Goal: Check status: Check status

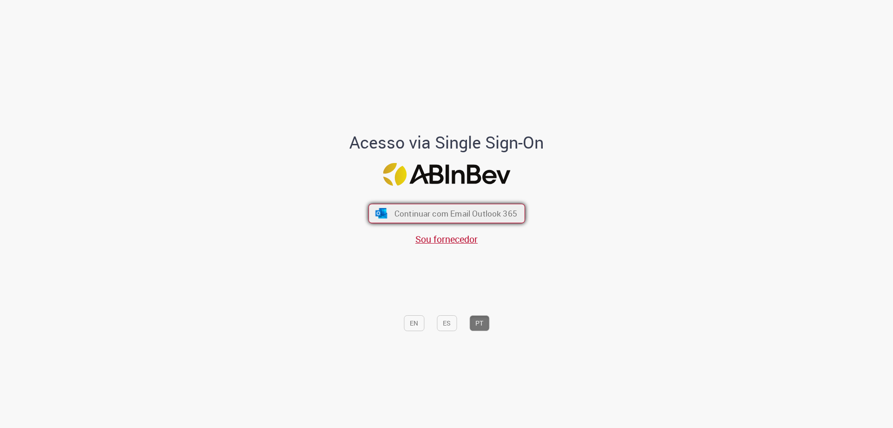
click at [496, 206] on button "Continuar com Email Outlook 365" at bounding box center [446, 214] width 157 height 20
click at [498, 209] on span "Continuar com Email Outlook 365" at bounding box center [455, 213] width 123 height 11
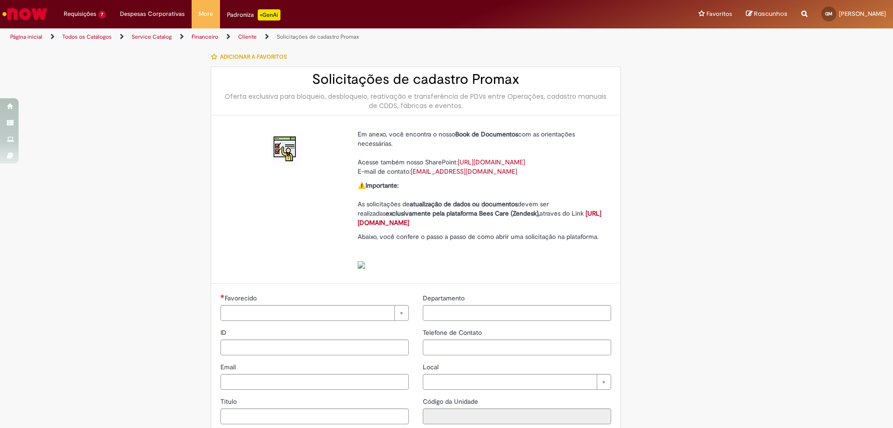
type input "**********"
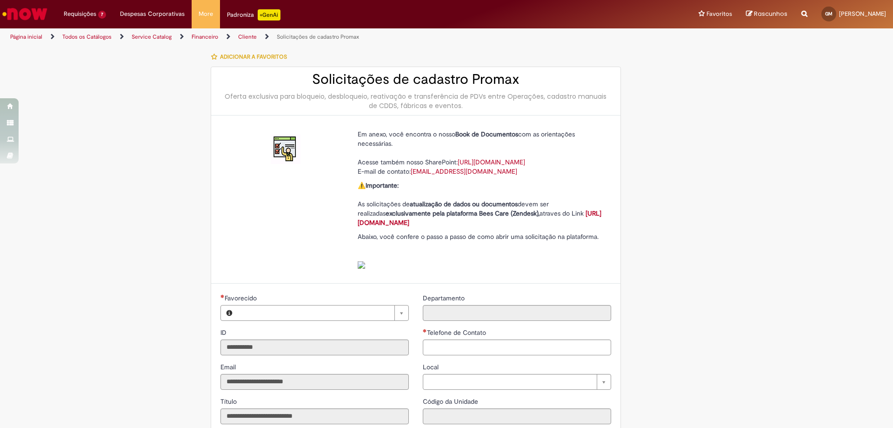
type input "**********"
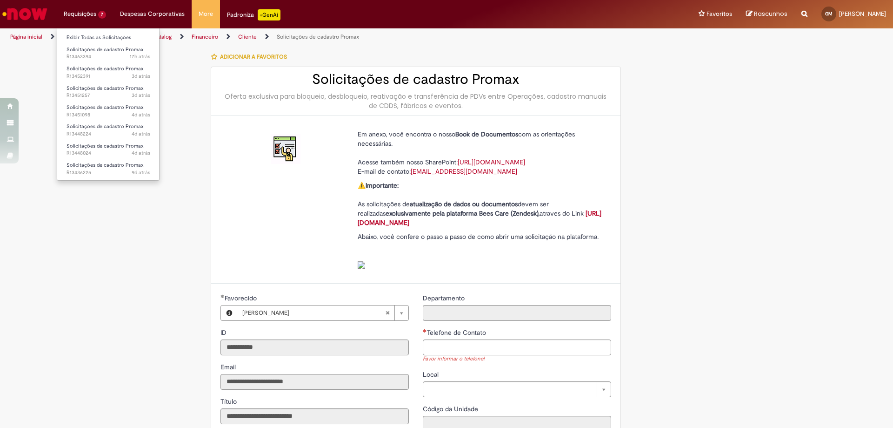
click at [72, 13] on li "Requisições 7 Exibir Todas as Solicitações Solicitações de cadastro Promax 17h …" at bounding box center [85, 14] width 56 height 28
click at [94, 54] on span "17h atrás 17 horas atrás R13463394" at bounding box center [109, 56] width 84 height 7
click at [97, 35] on link "Exibir Todas as Solicitações" at bounding box center [108, 38] width 102 height 10
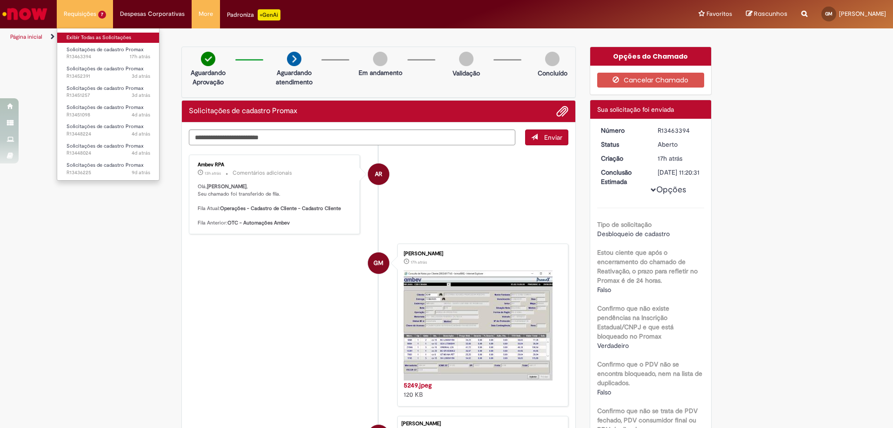
click at [88, 35] on link "Exibir Todas as Solicitações" at bounding box center [108, 38] width 102 height 10
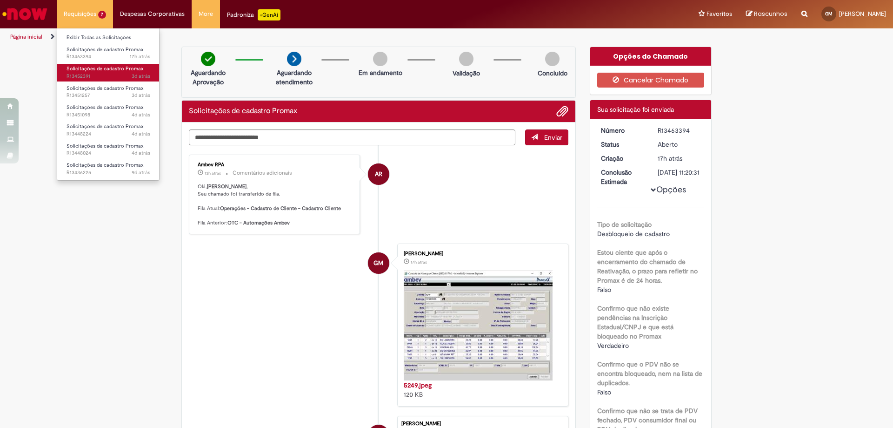
click at [129, 68] on span "Solicitações de cadastro Promax" at bounding box center [105, 68] width 77 height 7
click at [129, 67] on span "Solicitações de cadastro Promax" at bounding box center [105, 68] width 77 height 7
click at [100, 71] on span "Solicitações de cadastro Promax" at bounding box center [105, 68] width 77 height 7
click at [72, 70] on span "Solicitações de cadastro Promax" at bounding box center [105, 68] width 77 height 7
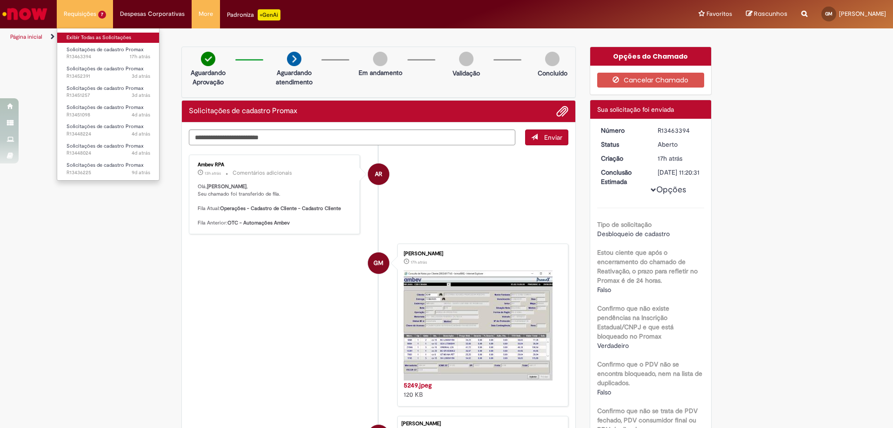
click at [80, 37] on link "Exibir Todas as Solicitações" at bounding box center [108, 38] width 102 height 10
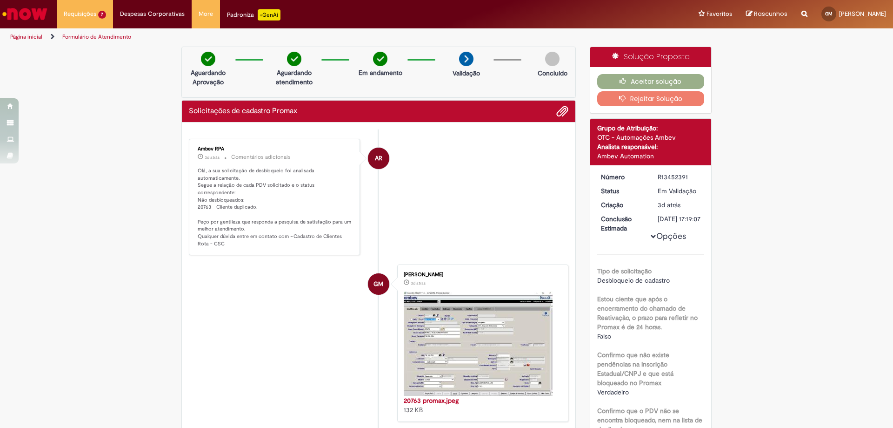
click at [241, 98] on div "Verificar Código de Barras Aguardando Aprovação Aguardando atendimento Em andam…" at bounding box center [378, 290] width 408 height 487
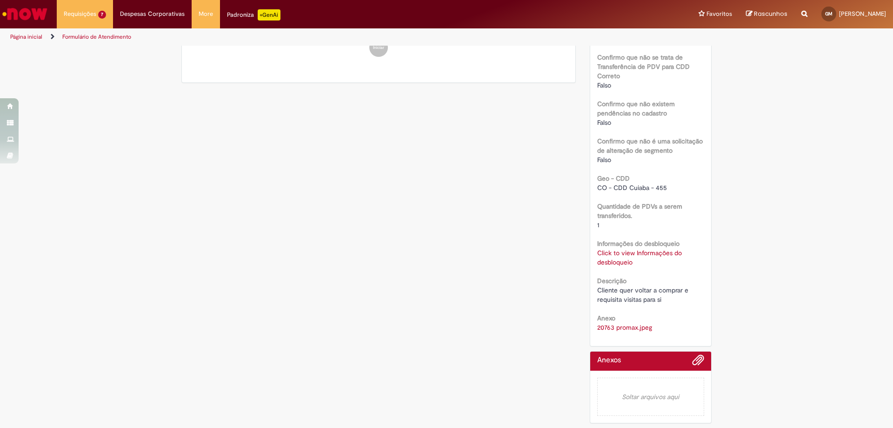
scroll to position [120, 0]
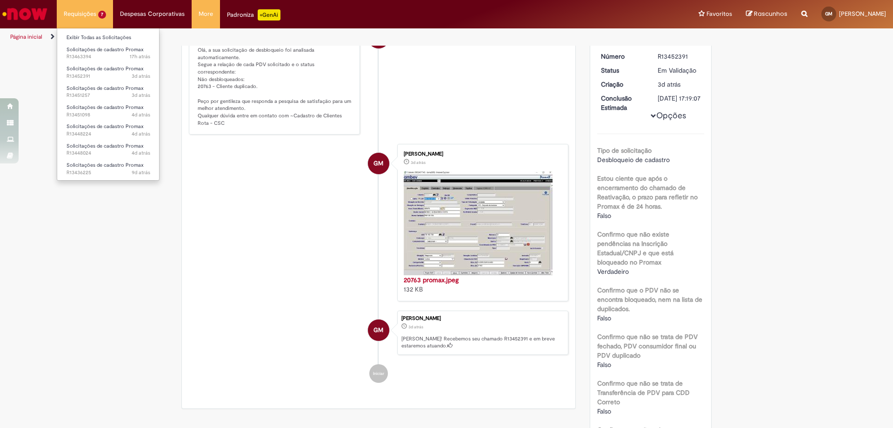
click at [97, 17] on li "Requisições 7 Exibir Todas as Solicitações Solicitações de cadastro Promax 17h …" at bounding box center [85, 14] width 56 height 28
click at [101, 67] on span "Solicitações de cadastro Promax" at bounding box center [105, 68] width 77 height 7
click at [75, 65] on link "Solicitações de cadastro Promax 3d atrás 3 dias atrás R13452391" at bounding box center [108, 72] width 102 height 17
click at [68, 64] on link "Solicitações de cadastro Promax 3d atrás 3 dias atrás R13452391" at bounding box center [108, 72] width 102 height 17
drag, startPoint x: 108, startPoint y: 69, endPoint x: 127, endPoint y: 70, distance: 19.1
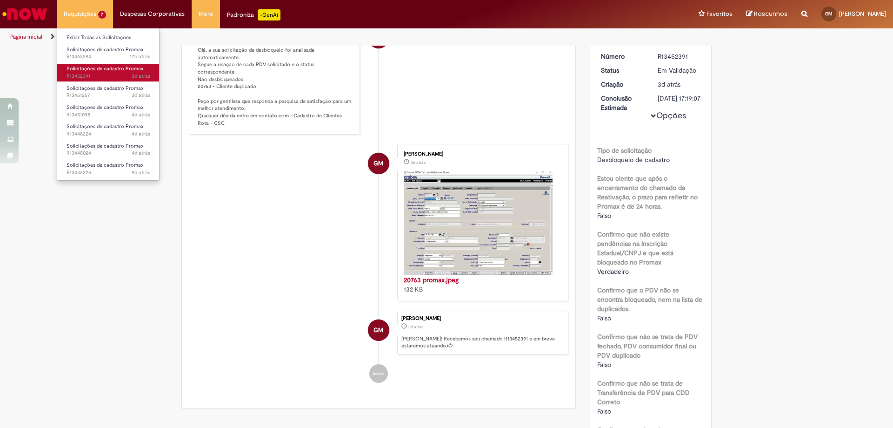
click at [108, 69] on span "Solicitações de cadastro Promax" at bounding box center [105, 68] width 77 height 7
click at [128, 70] on span "Solicitações de cadastro Promax" at bounding box center [105, 68] width 77 height 7
click at [129, 70] on span "Solicitações de cadastro Promax" at bounding box center [105, 68] width 77 height 7
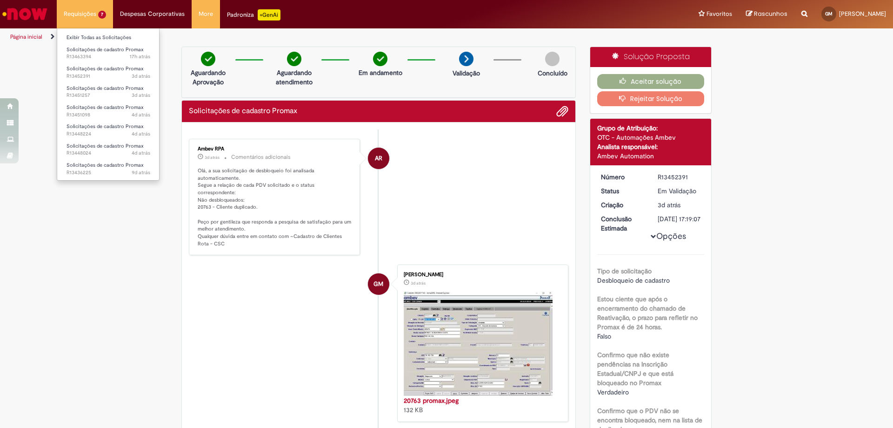
click at [95, 22] on li "Requisições 7 Exibir Todas as Solicitações Solicitações de cadastro Promax 17h …" at bounding box center [85, 14] width 56 height 28
click at [116, 33] on link "Exibir Todas as Solicitações" at bounding box center [108, 38] width 102 height 10
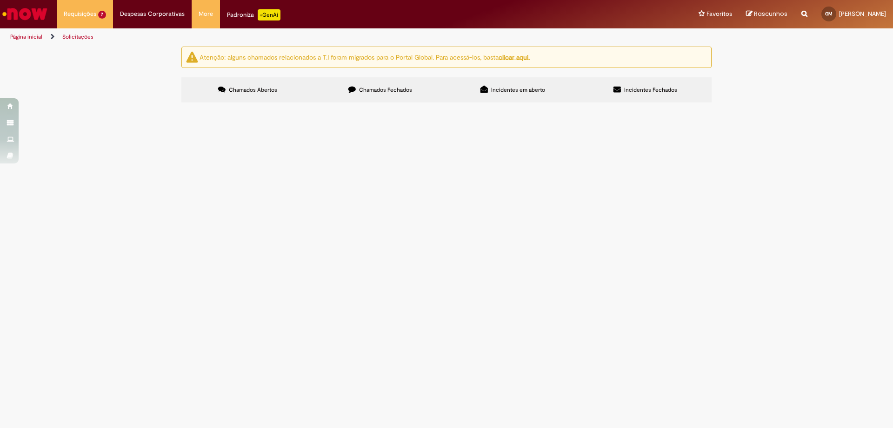
click at [0, 0] on span "Em Validação" at bounding box center [0, 0] width 0 height 0
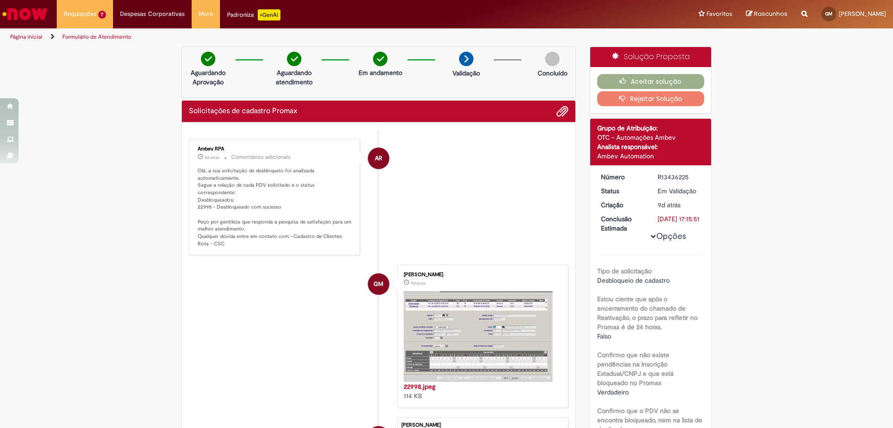
click at [0, 0] on button "Opções" at bounding box center [0, 0] width 0 height 0
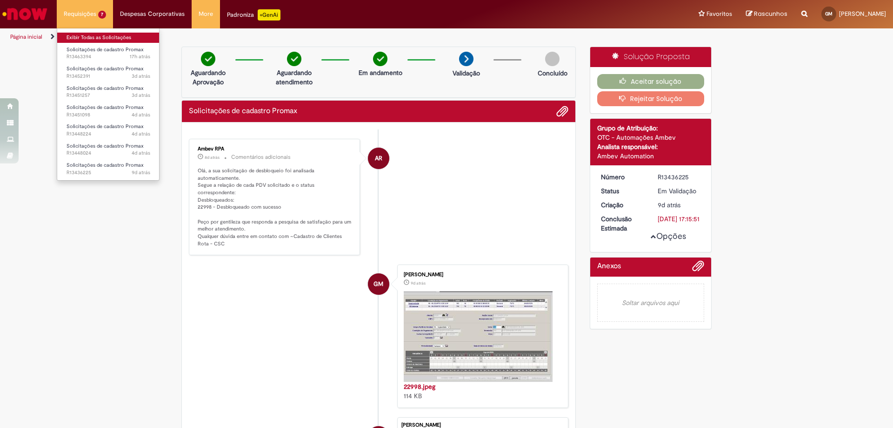
click at [95, 35] on link "Exibir Todas as Solicitações" at bounding box center [108, 38] width 102 height 10
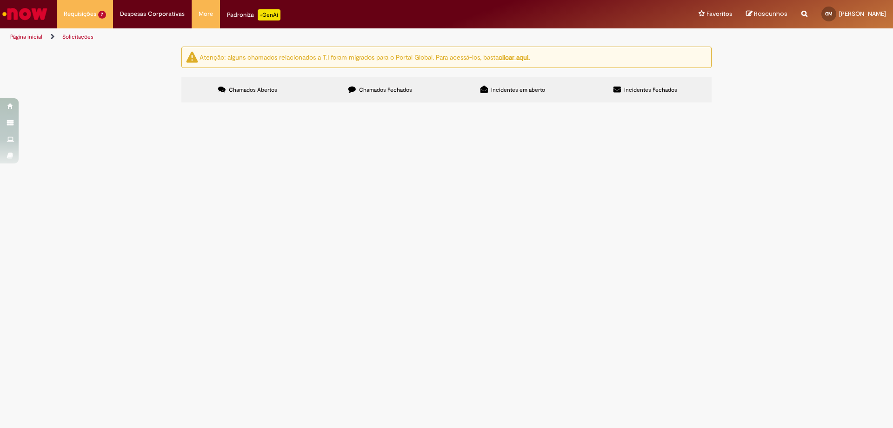
click at [0, 0] on img at bounding box center [0, 0] width 0 height 0
click at [0, 0] on img "recolher o estado da solicitação" at bounding box center [0, 0] width 0 height 0
click at [0, 0] on img at bounding box center [0, 0] width 0 height 0
click at [709, 105] on div "Atenção: alguns chamados relacionados a T.I foram migrados para o Portal Global…" at bounding box center [446, 76] width 544 height 58
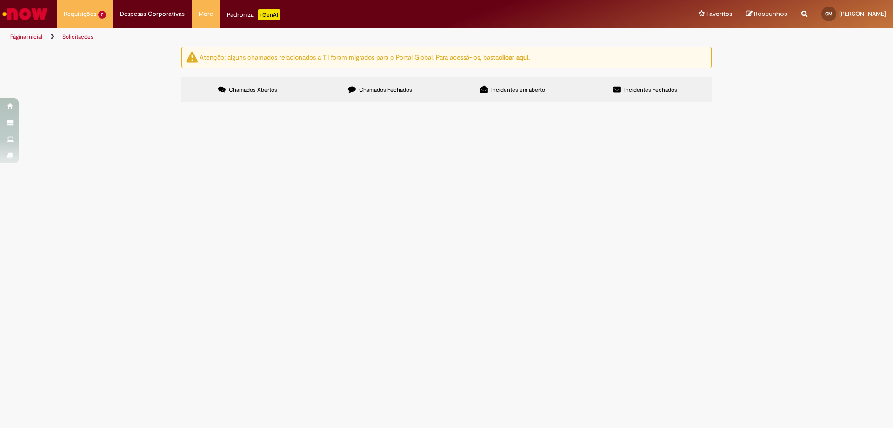
click at [0, 0] on span "Em Validação" at bounding box center [0, 0] width 0 height 0
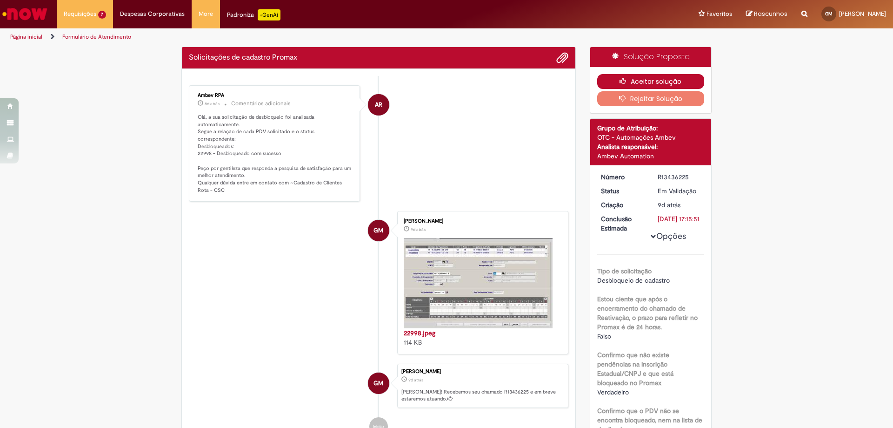
click at [646, 77] on button "Aceitar solução" at bounding box center [650, 81] width 107 height 15
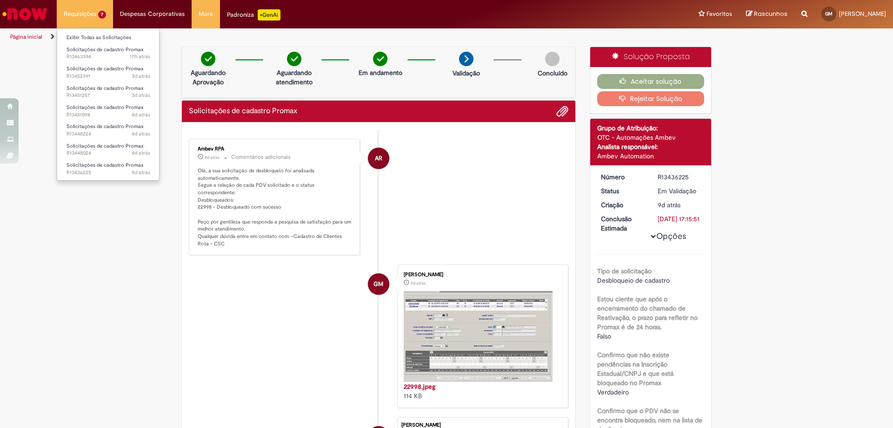
click at [93, 5] on li "Requisições 7 Exibir Todas as Solicitações Solicitações de cadastro Promax 17h …" at bounding box center [85, 14] width 56 height 28
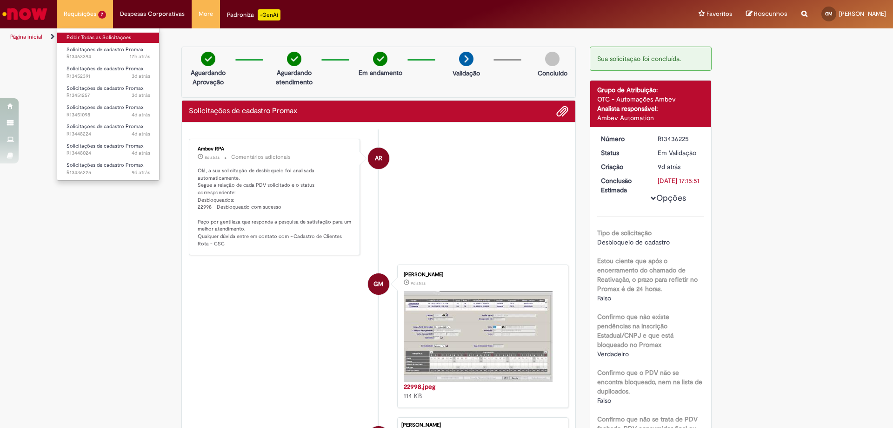
click at [108, 38] on link "Exibir Todas as Solicitações" at bounding box center [108, 38] width 102 height 10
click at [108, 35] on link "Exibir Todas as Solicitações" at bounding box center [108, 38] width 102 height 10
click at [89, 39] on link "Exibir Todas as Solicitações" at bounding box center [108, 38] width 102 height 10
click at [80, 35] on link "Exibir Todas as Solicitações" at bounding box center [108, 38] width 102 height 10
click at [141, 41] on link "Exibir Todas as Solicitações" at bounding box center [108, 38] width 102 height 10
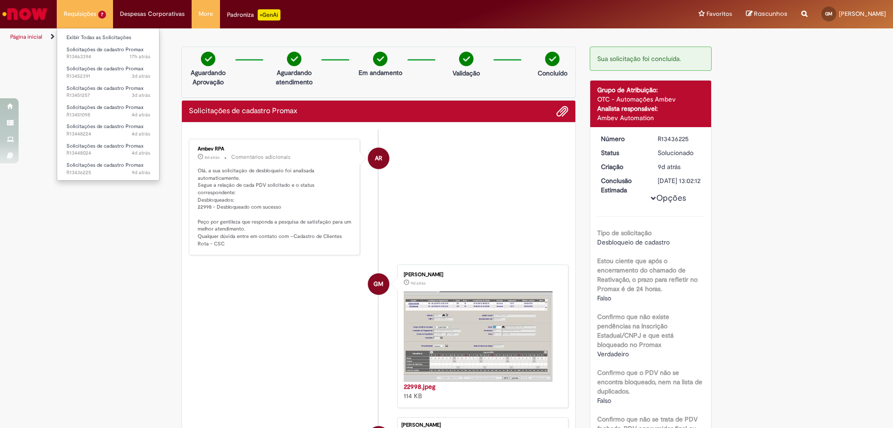
click at [92, 31] on li "Exibir Todas as Solicitações" at bounding box center [108, 37] width 102 height 12
click at [88, 33] on link "Exibir Todas as Solicitações" at bounding box center [108, 38] width 102 height 10
click at [86, 36] on link "Exibir Todas as Solicitações" at bounding box center [108, 38] width 102 height 10
click at [80, 41] on link "Exibir Todas as Solicitações" at bounding box center [108, 38] width 102 height 10
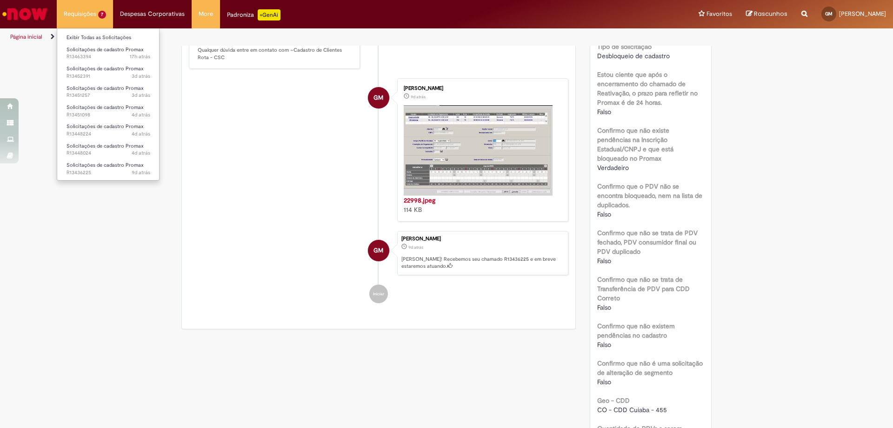
click at [88, 20] on li "Requisições 7 Exibir Todas as Solicitações Solicitações de cadastro Promax 17h …" at bounding box center [85, 14] width 56 height 28
click at [102, 14] on li "Requisições 6 Exibir Todas as Solicitações Solicitações de cadastro Promax 17h …" at bounding box center [85, 14] width 56 height 28
click at [99, 40] on link "Exibir Todas as Solicitações" at bounding box center [108, 38] width 102 height 10
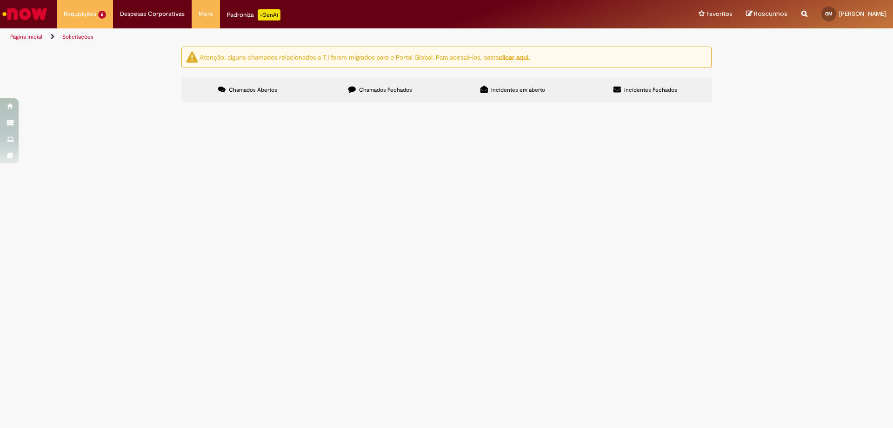
scroll to position [0, 0]
click at [403, 89] on span "Chamados Fechados" at bounding box center [385, 89] width 53 height 7
click at [274, 87] on span "Chamados Abertos" at bounding box center [253, 89] width 48 height 7
click at [0, 0] on span "preciso que esse cadastro seja bloqueado com urgência, risco de passivo" at bounding box center [0, 0] width 0 height 0
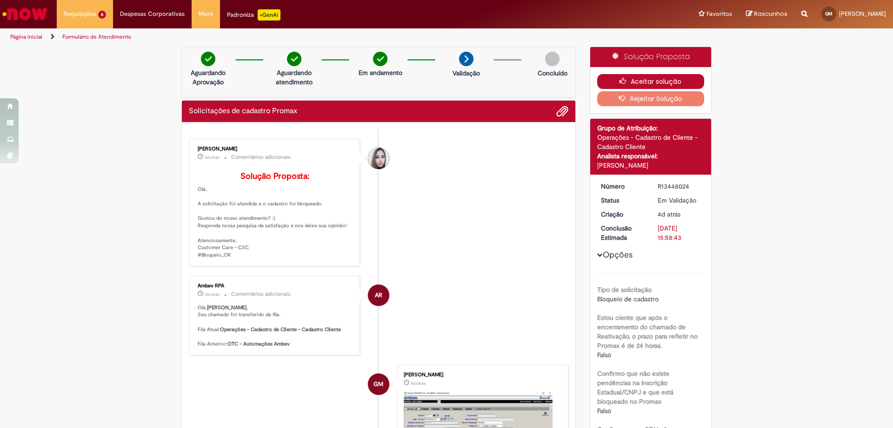
click at [679, 83] on button "Aceitar solução" at bounding box center [650, 81] width 107 height 15
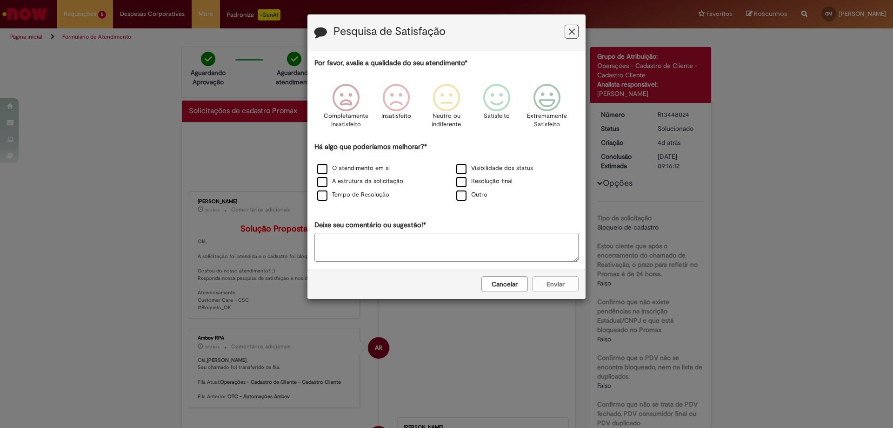
click at [573, 34] on icon "Feedback" at bounding box center [572, 32] width 6 height 10
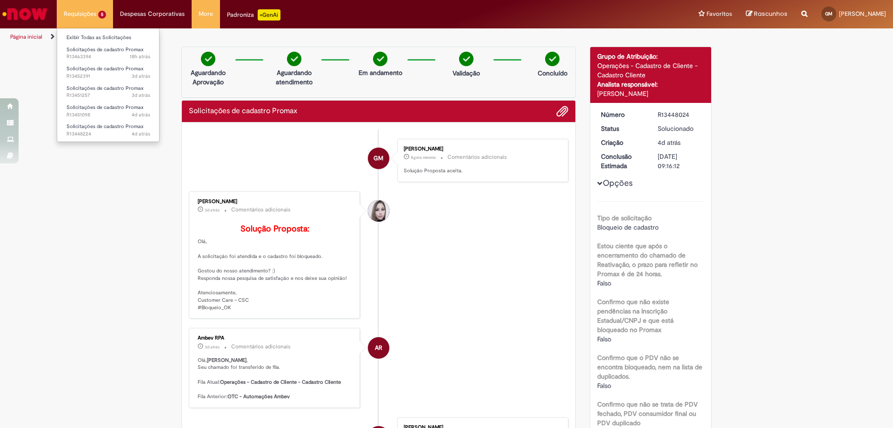
click at [99, 7] on li "Requisições 5 Exibir Todas as Solicitações Solicitações de cadastro Promax 18h …" at bounding box center [85, 14] width 56 height 28
click at [109, 39] on link "Exibir Todas as Solicitações" at bounding box center [108, 38] width 102 height 10
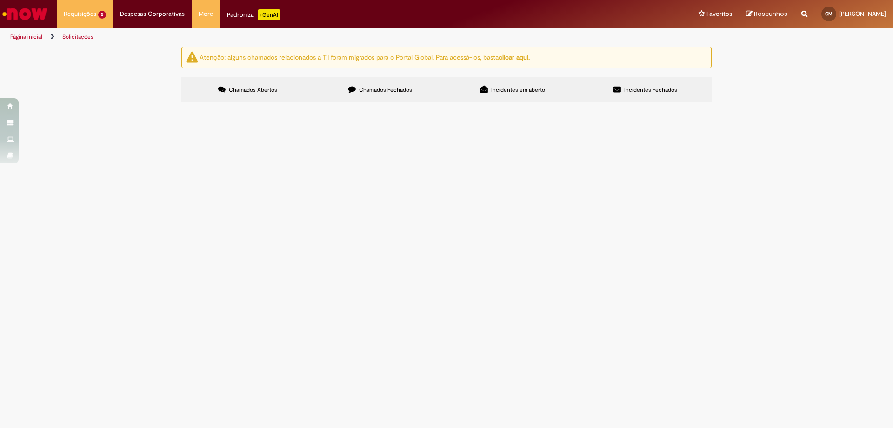
click at [0, 0] on td "o cliente apenas devolveu um pedido, não é motivo para bloqueio, possui apenas …" at bounding box center [0, 0] width 0 height 0
click at [0, 0] on span "Em Validação" at bounding box center [0, 0] width 0 height 0
click at [0, 0] on td "o cliente apenas devolveu um pedido, não é motivo para bloqueio, possui apenas …" at bounding box center [0, 0] width 0 height 0
click at [0, 0] on span "o cliente apenas devolveu um pedido, não é motivo para bloqueio, possui apenas …" at bounding box center [0, 0] width 0 height 0
click at [0, 0] on span "Solicitações de cadastro Promax" at bounding box center [0, 0] width 0 height 0
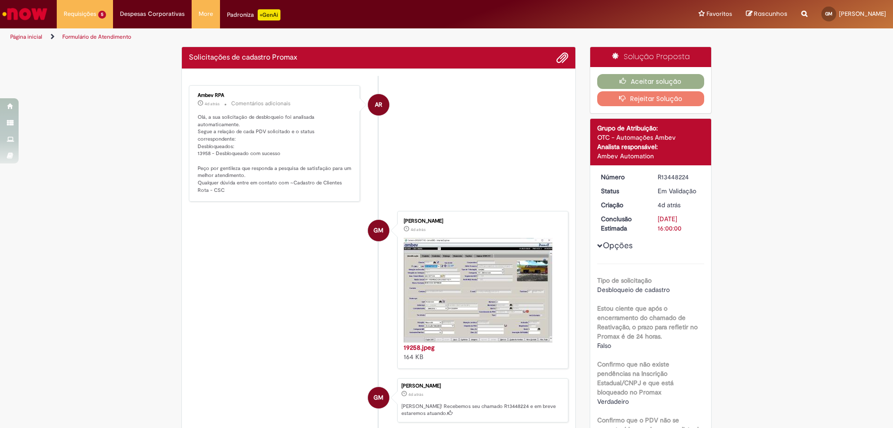
click at [316, 271] on ul "AR Ambev RPA 4d atrás 4 dias atrás Comentários adicionais Olá, a sua solicitaçã…" at bounding box center [379, 267] width 380 height 383
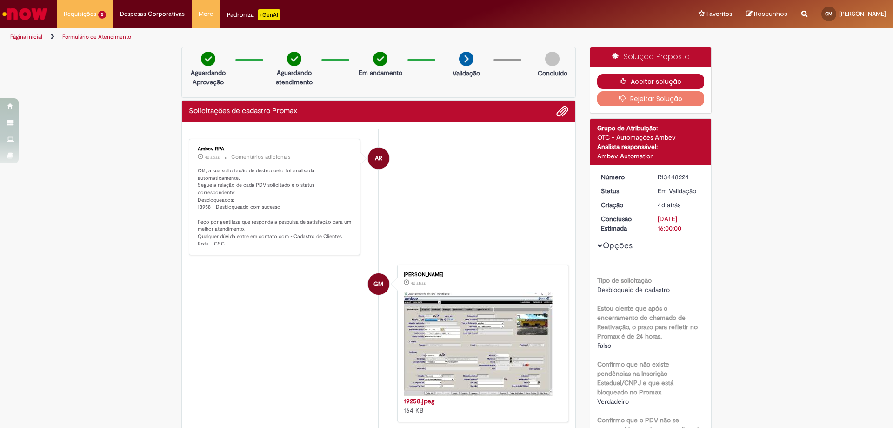
click at [636, 78] on button "Aceitar solução" at bounding box center [650, 81] width 107 height 15
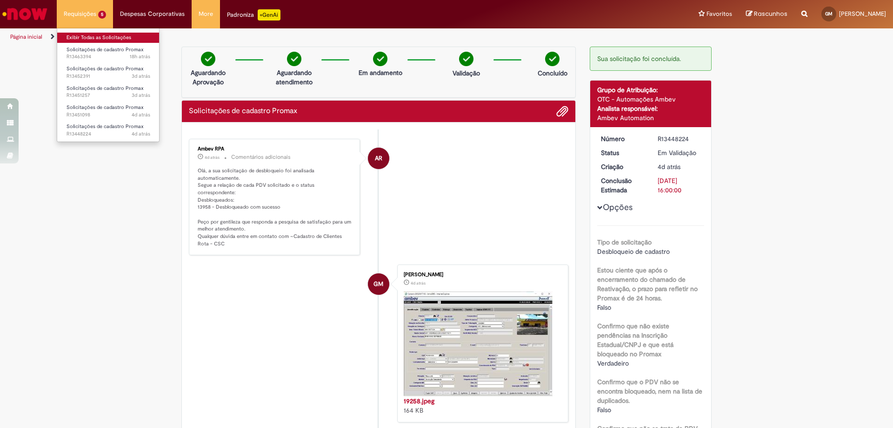
click at [92, 39] on link "Exibir Todas as Solicitações" at bounding box center [108, 38] width 102 height 10
click at [100, 38] on link "Exibir Todas as Solicitações" at bounding box center [108, 38] width 102 height 10
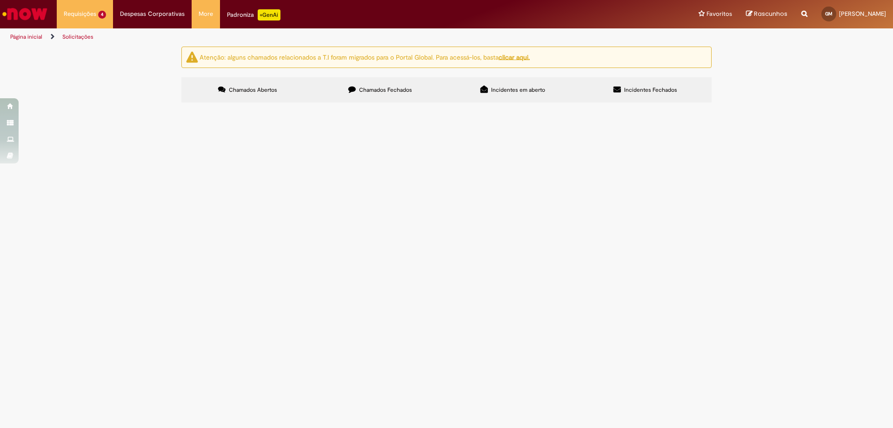
click at [0, 0] on span "Cliente quer voltar a comprar" at bounding box center [0, 0] width 0 height 0
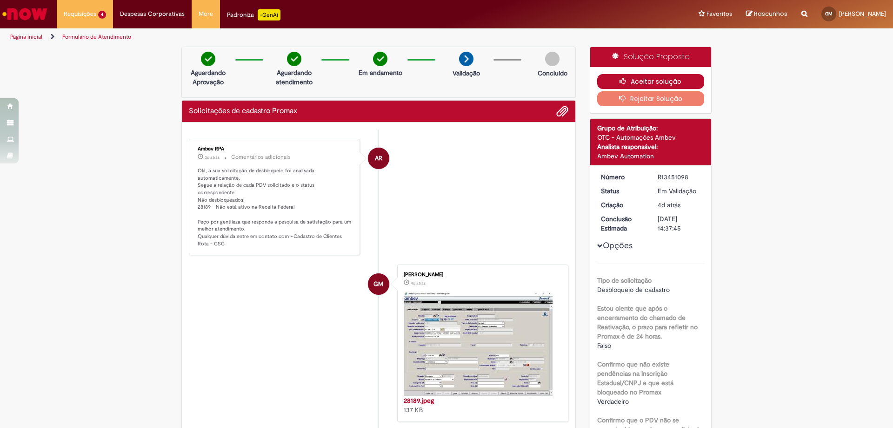
click at [653, 80] on button "Aceitar solução" at bounding box center [650, 81] width 107 height 15
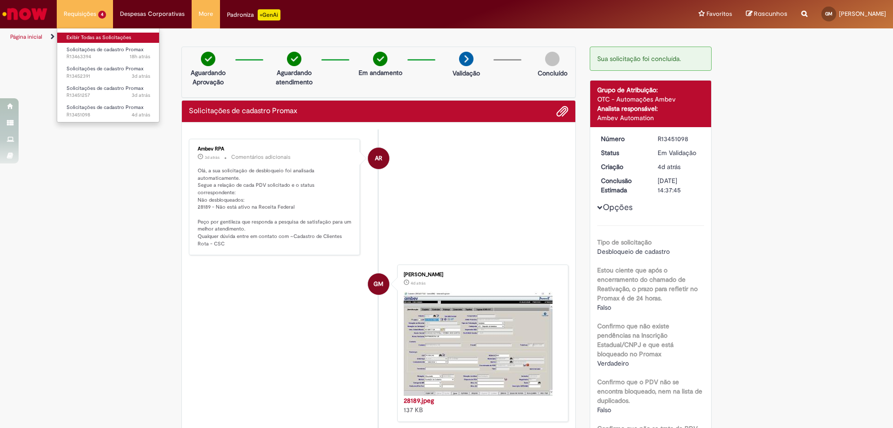
click at [101, 36] on link "Exibir Todas as Solicitações" at bounding box center [108, 38] width 102 height 10
click at [94, 13] on li "Requisições 4 Exibir Todas as Solicitações Solicitações de cadastro Promax 18h …" at bounding box center [85, 14] width 56 height 28
click at [115, 35] on link "Exibir Todas as Solicitações" at bounding box center [108, 38] width 102 height 10
click at [95, 37] on link "Exibir Todas as Solicitações" at bounding box center [108, 38] width 102 height 10
click at [140, 36] on link "Exibir Todas as Solicitações" at bounding box center [108, 38] width 102 height 10
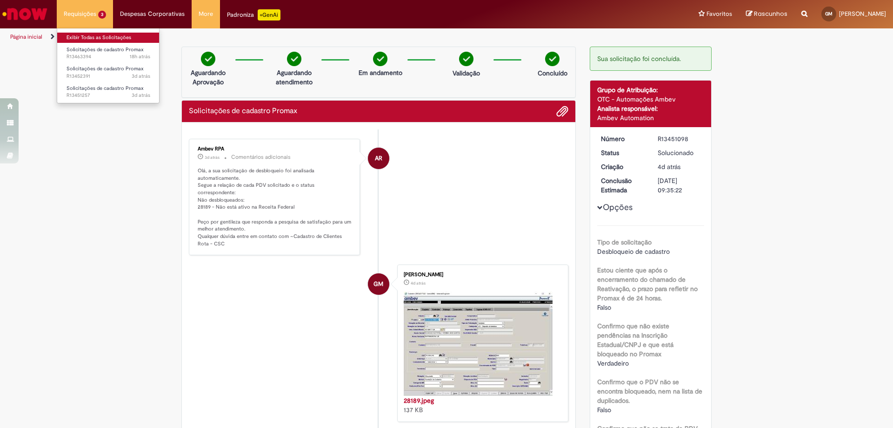
click at [140, 36] on link "Exibir Todas as Solicitações" at bounding box center [108, 38] width 102 height 10
click at [110, 34] on link "Exibir Todas as Solicitações" at bounding box center [108, 38] width 102 height 10
click at [92, 38] on link "Exibir Todas as Solicitações" at bounding box center [108, 38] width 102 height 10
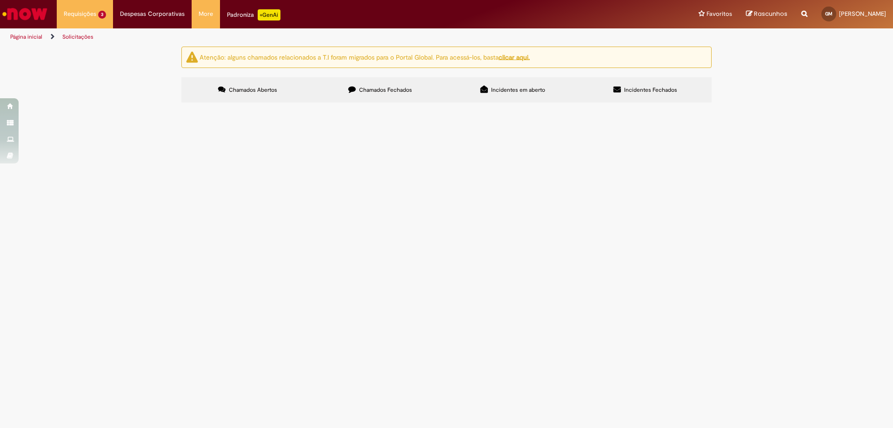
click at [0, 0] on span "Cliente quer voltar a comprar" at bounding box center [0, 0] width 0 height 0
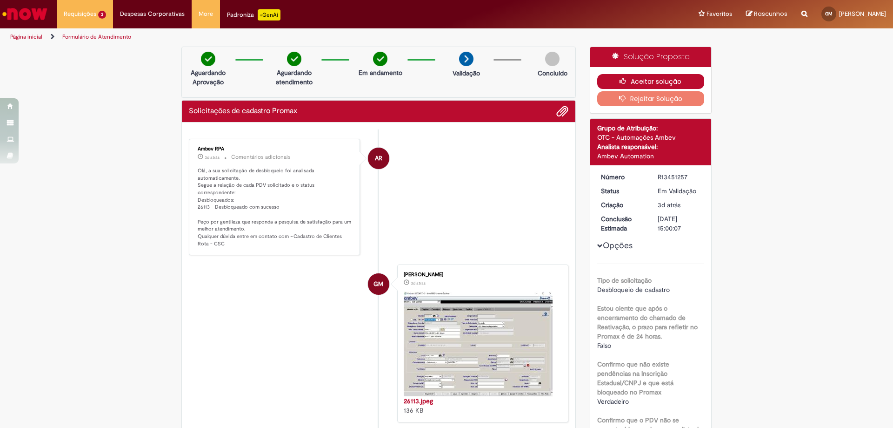
click at [632, 83] on button "Aceitar solução" at bounding box center [650, 81] width 107 height 15
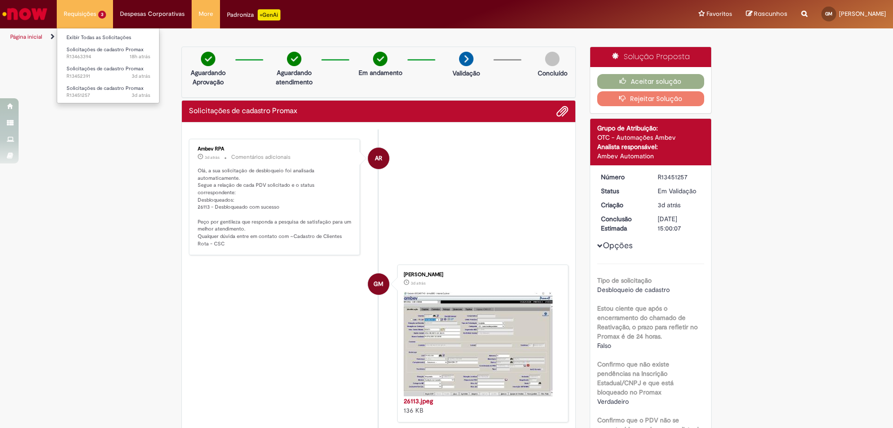
click at [105, 18] on li "Requisições 3 Exibir Todas as Solicitações Solicitações de cadastro Promax 18h …" at bounding box center [85, 14] width 56 height 28
click at [102, 38] on link "Exibir Todas as Solicitações" at bounding box center [108, 38] width 102 height 10
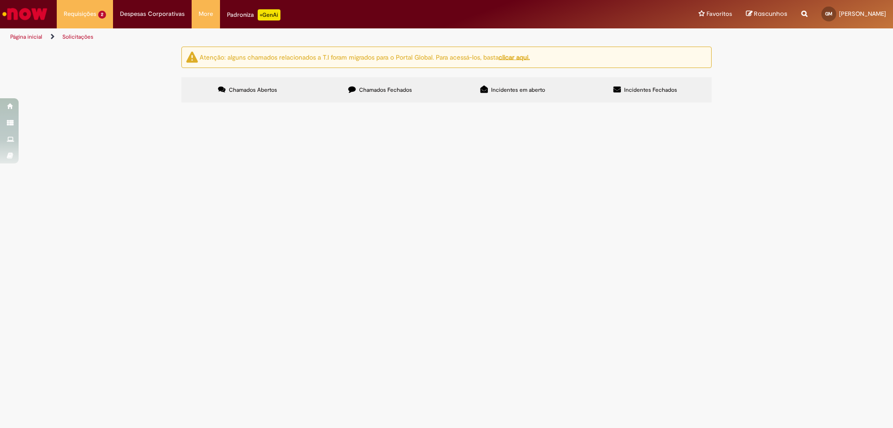
click at [0, 0] on span "Cliente quer voltar a comprar e requisita visitas para si" at bounding box center [0, 0] width 0 height 0
click at [0, 0] on td "Cliente quer voltar a comprar e requisita visitas para si" at bounding box center [0, 0] width 0 height 0
click at [0, 0] on span "Em Validação" at bounding box center [0, 0] width 0 height 0
click at [0, 0] on span "Cliente quer voltar a comprar e requisita visitas para si" at bounding box center [0, 0] width 0 height 0
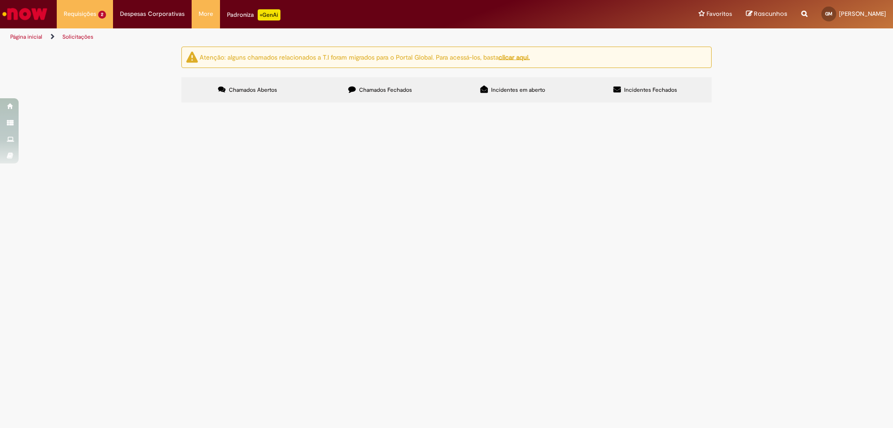
click at [0, 0] on span "Cliente quer voltar a comprar e requisita visitas para si" at bounding box center [0, 0] width 0 height 0
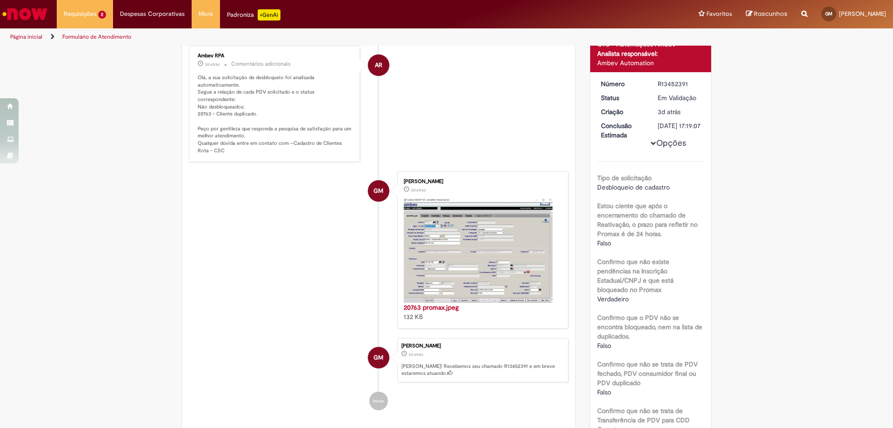
scroll to position [47, 0]
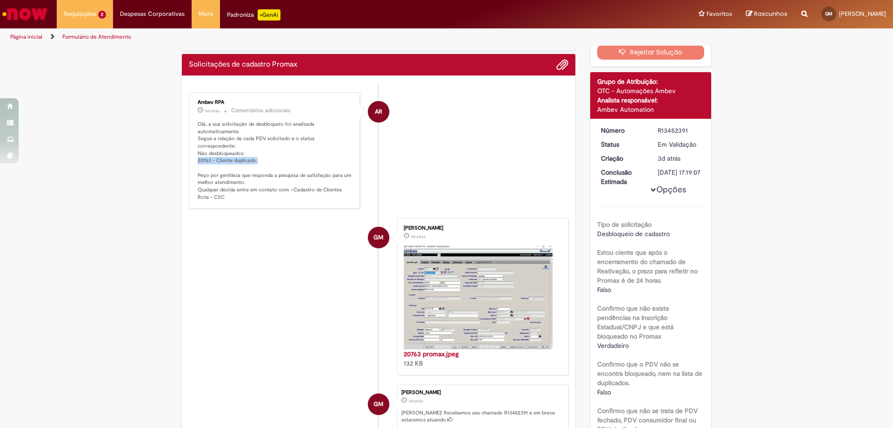
drag, startPoint x: 194, startPoint y: 152, endPoint x: 258, endPoint y: 151, distance: 63.7
click at [258, 151] on p "Olá, a sua solicitação de desbloqueio foi analisada automaticamente. Segue a re…" at bounding box center [275, 160] width 155 height 80
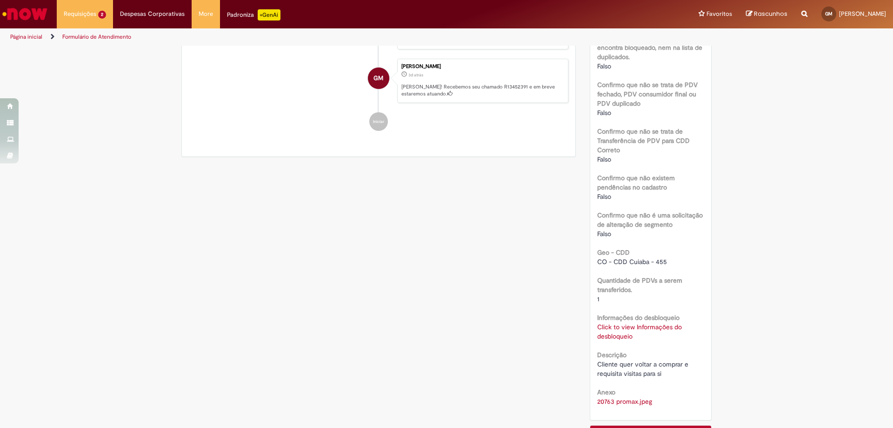
scroll to position [446, 0]
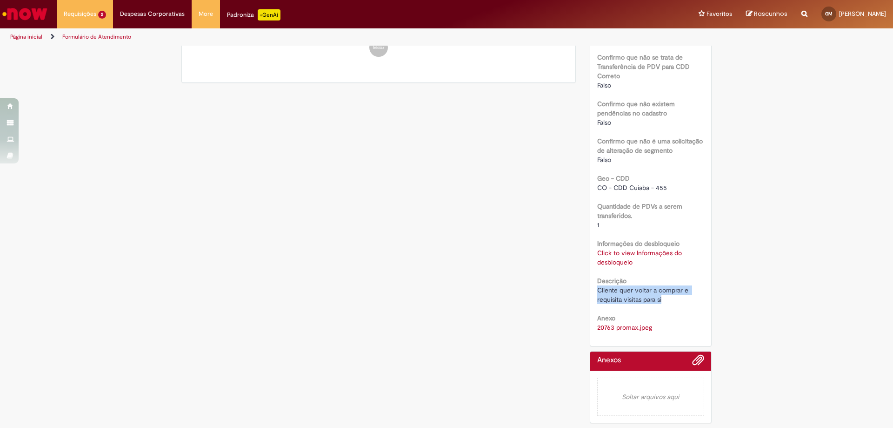
drag, startPoint x: 611, startPoint y: 291, endPoint x: 668, endPoint y: 303, distance: 57.6
click at [668, 303] on div "Número R13452391 Status Em Validação Criação 3d atrás 3 dias atrás Conclusão Es…" at bounding box center [650, 32] width 121 height 627
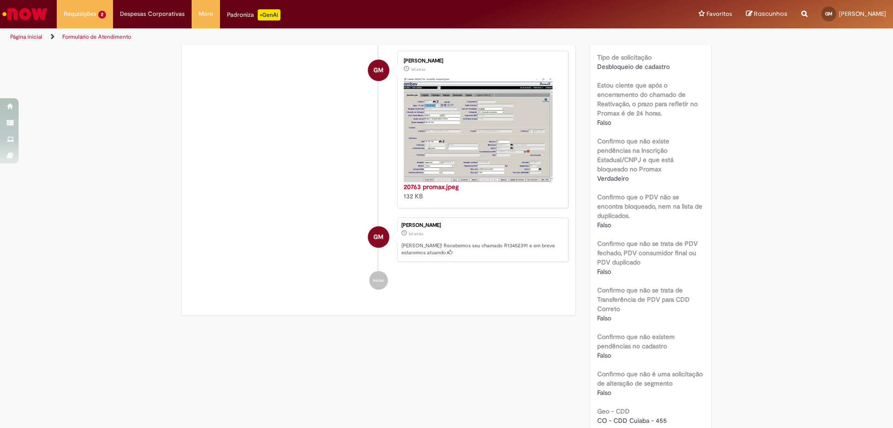
scroll to position [0, 0]
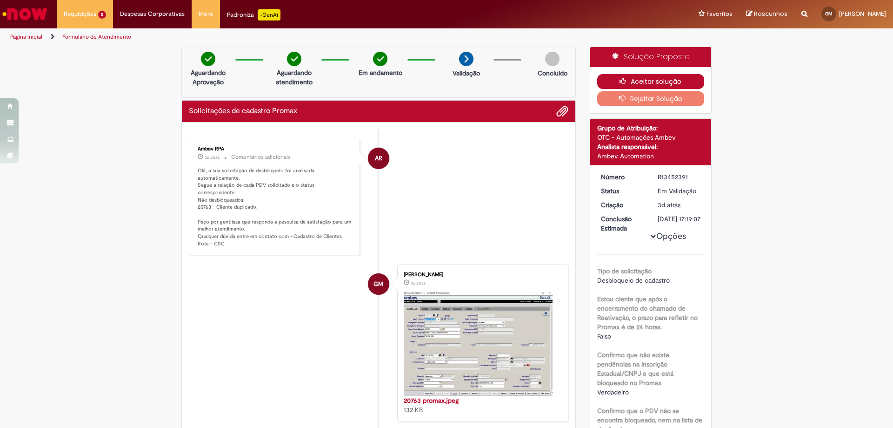
click at [665, 78] on button "Aceitar solução" at bounding box center [650, 81] width 107 height 15
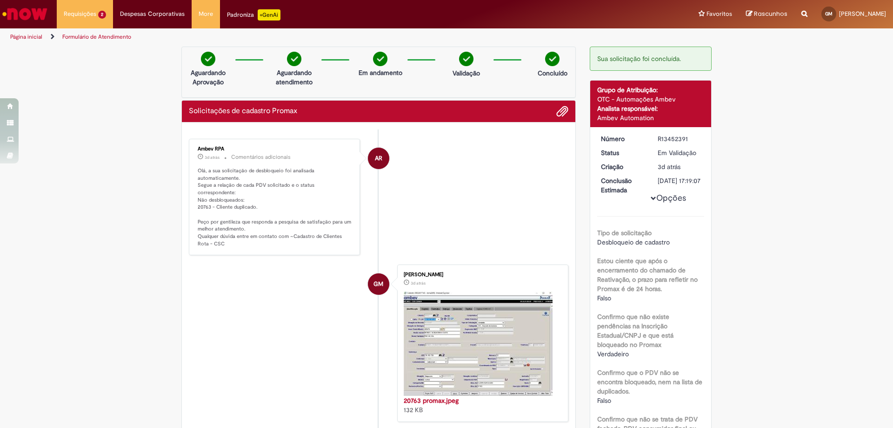
click at [87, 16] on li "Requisições 2 Exibir Todas as Solicitações Solicitações de cadastro Promax 18h …" at bounding box center [85, 14] width 56 height 28
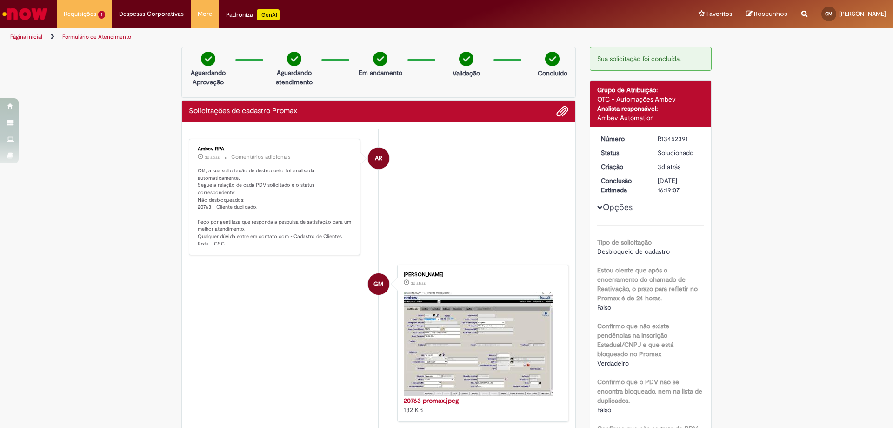
click at [94, 37] on link "Formulário de Atendimento" at bounding box center [96, 36] width 69 height 7
click at [94, 21] on li "Requisições 1 Exibir Todas as Solicitações Solicitações de cadastro Promax 18h …" at bounding box center [84, 14] width 55 height 28
click at [92, 40] on link "Exibir Todas as Solicitações" at bounding box center [108, 38] width 102 height 10
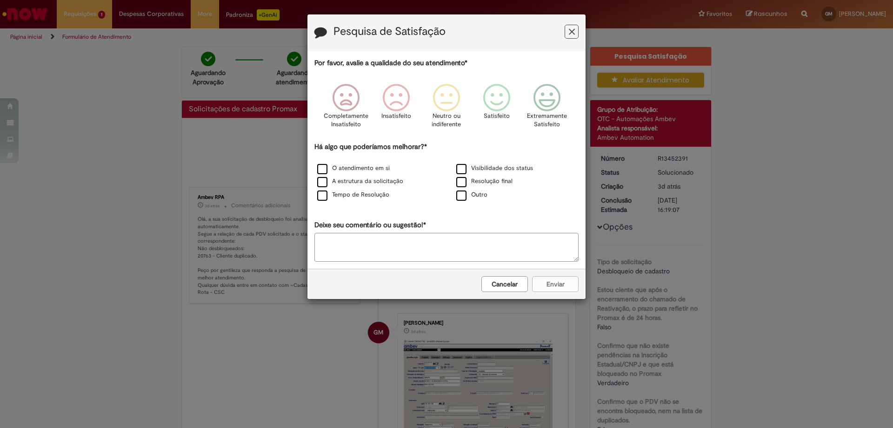
click at [571, 32] on icon "Feedback" at bounding box center [572, 32] width 6 height 10
